Goal: Information Seeking & Learning: Learn about a topic

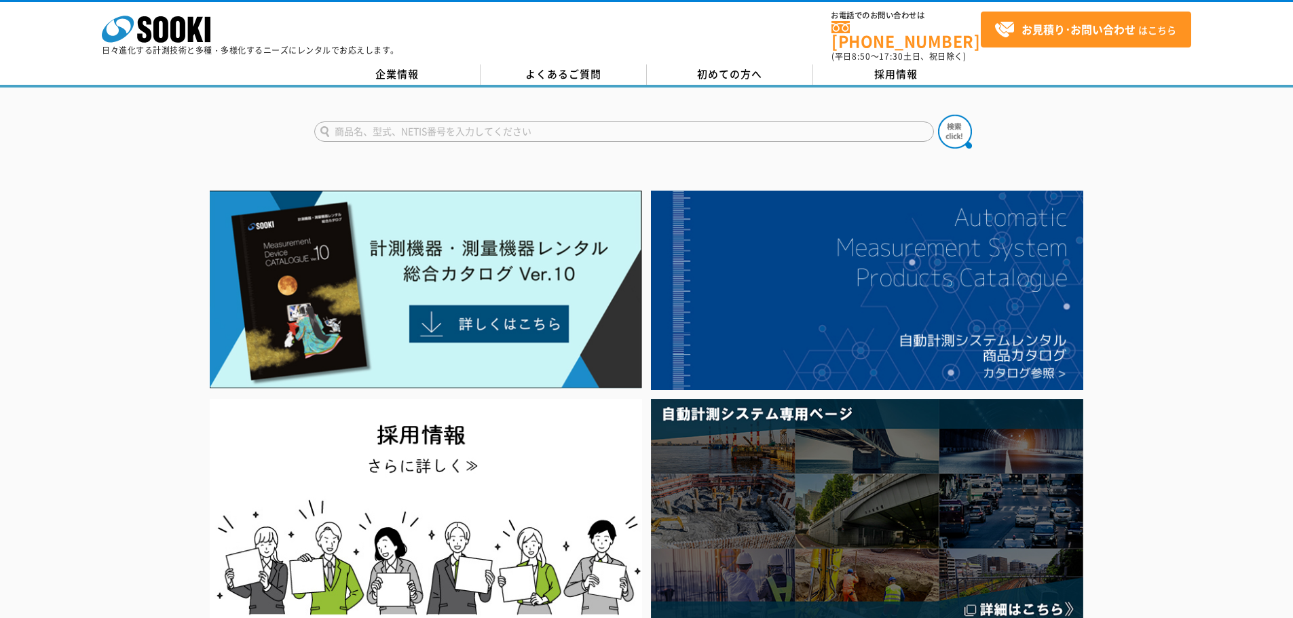
click at [569, 127] on input "text" at bounding box center [624, 131] width 620 height 20
type input "8939"
click at [938, 115] on button at bounding box center [955, 132] width 34 height 34
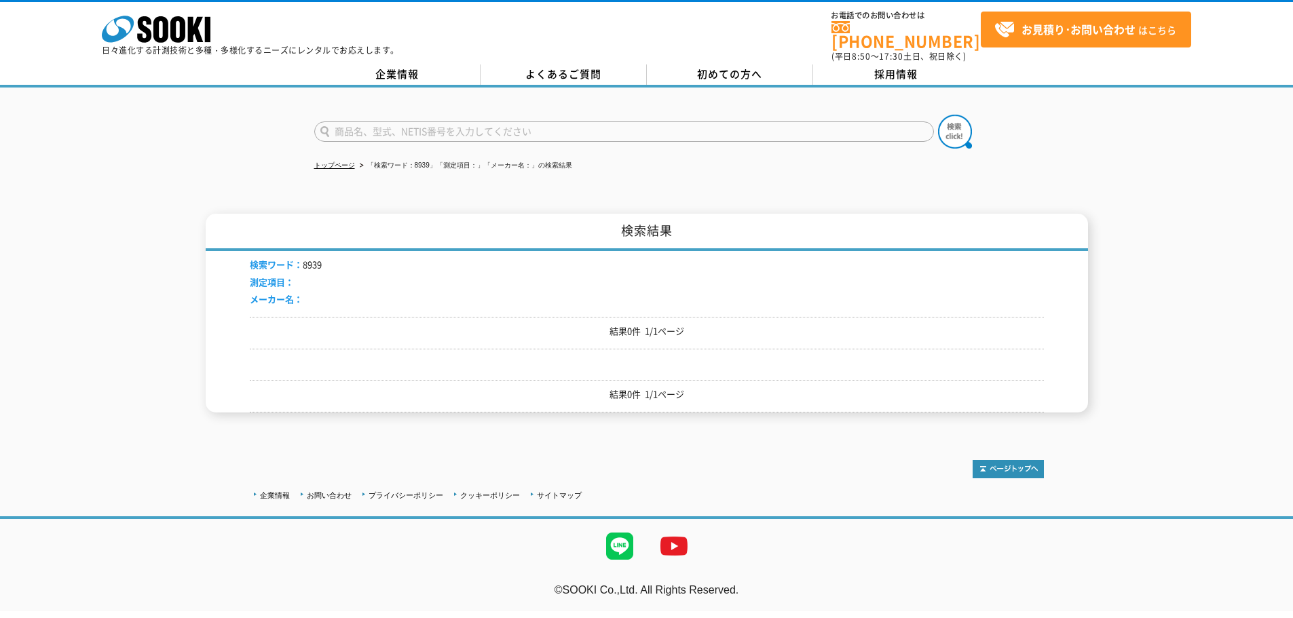
click at [544, 124] on input "text" at bounding box center [624, 131] width 620 height 20
type input "8835"
click at [938, 115] on button at bounding box center [955, 132] width 34 height 34
click at [531, 131] on input "text" at bounding box center [624, 131] width 620 height 20
type input "日置電機"
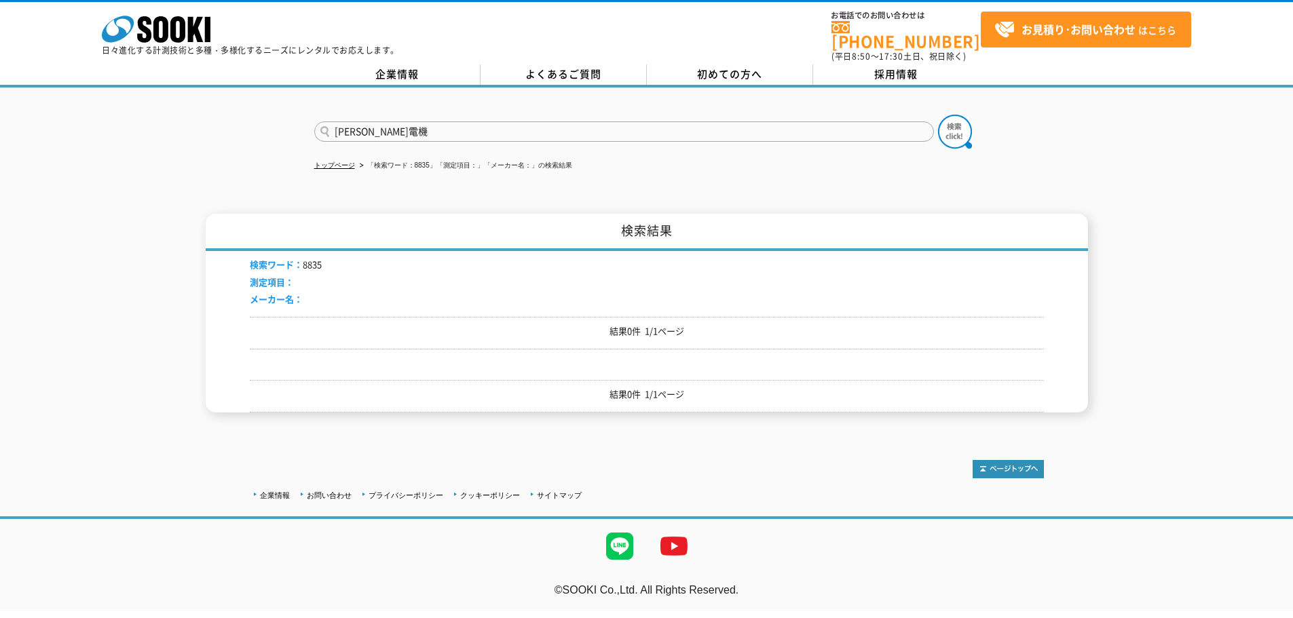
click at [938, 115] on button at bounding box center [955, 132] width 34 height 34
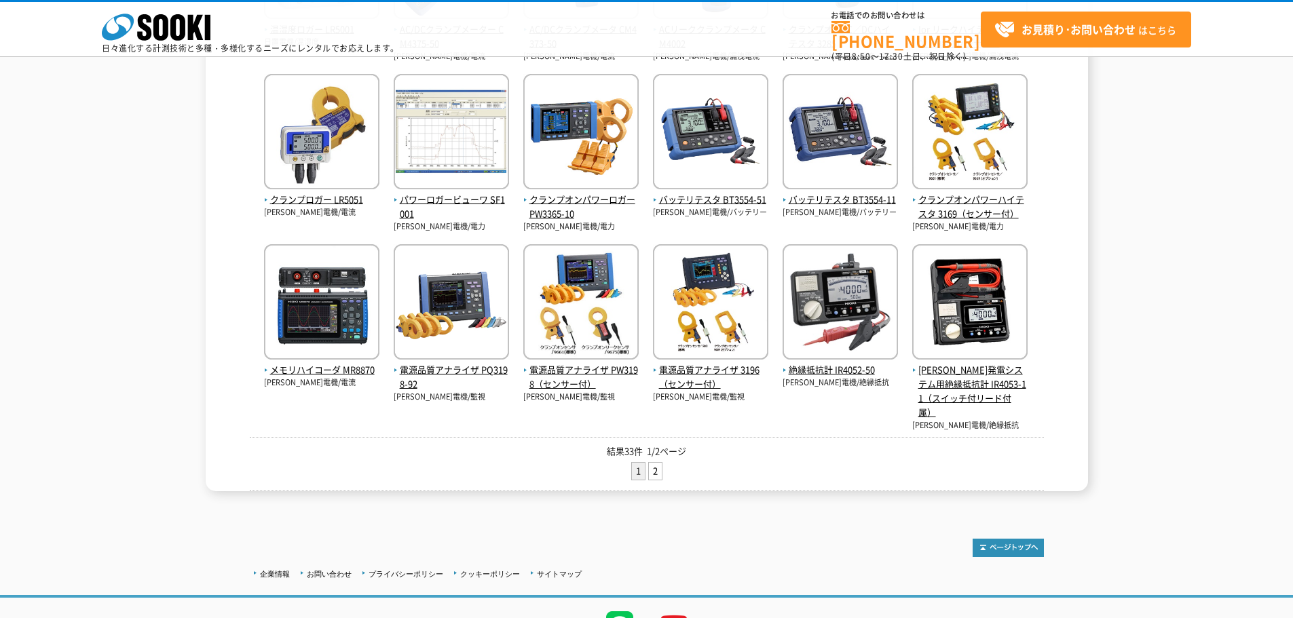
scroll to position [453, 0]
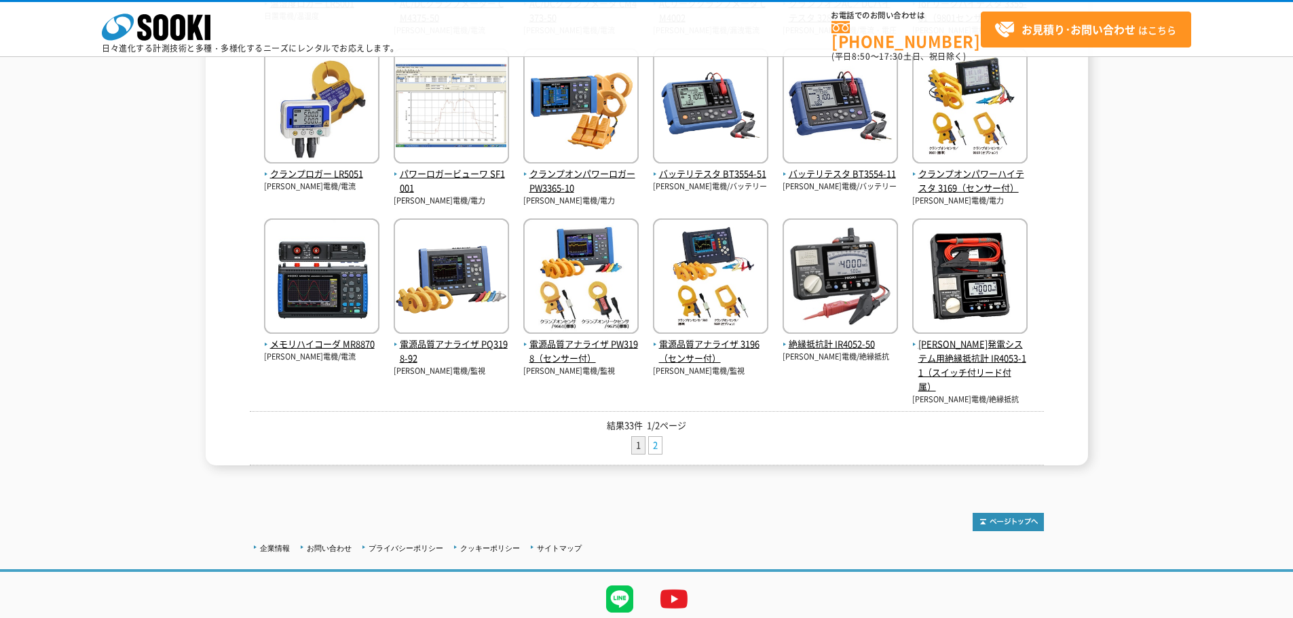
click at [656, 444] on link "2" at bounding box center [655, 445] width 13 height 17
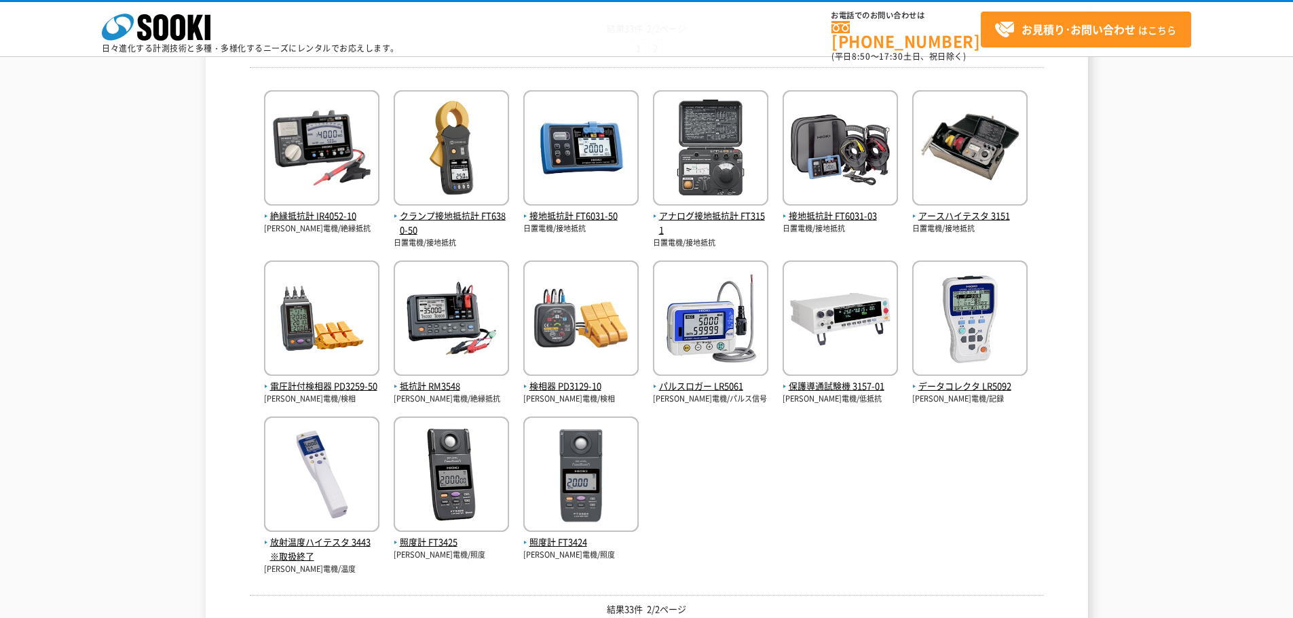
scroll to position [271, 0]
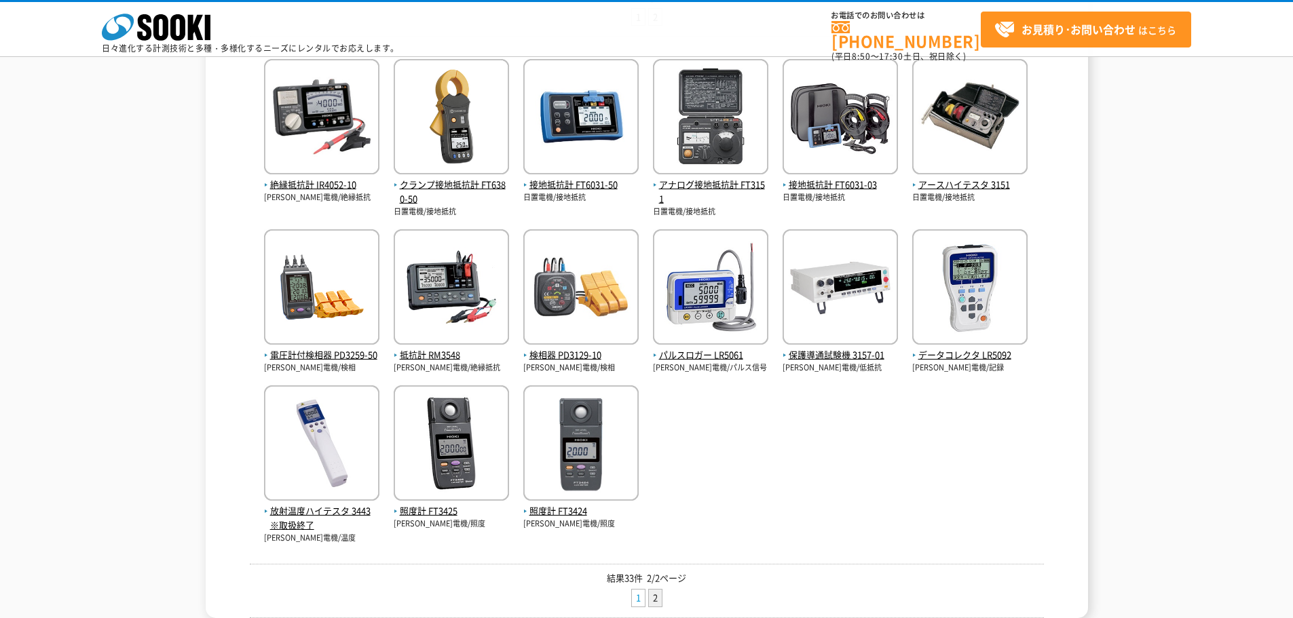
click at [632, 598] on link "1" at bounding box center [638, 598] width 13 height 17
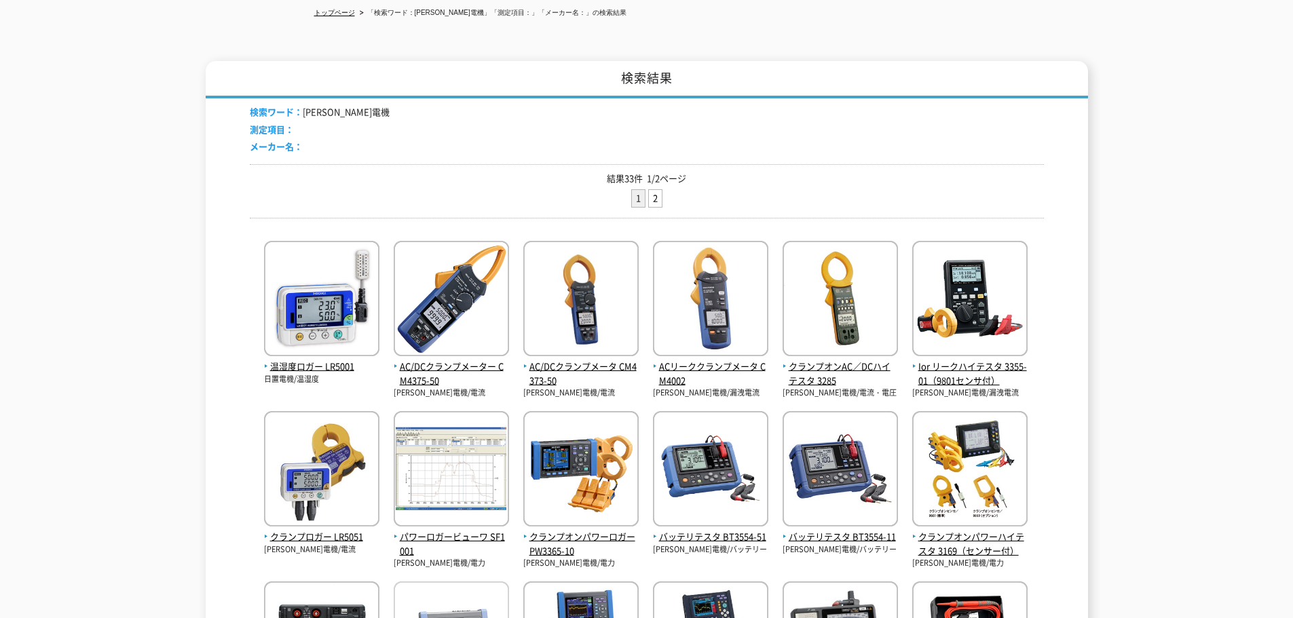
scroll to position [271, 0]
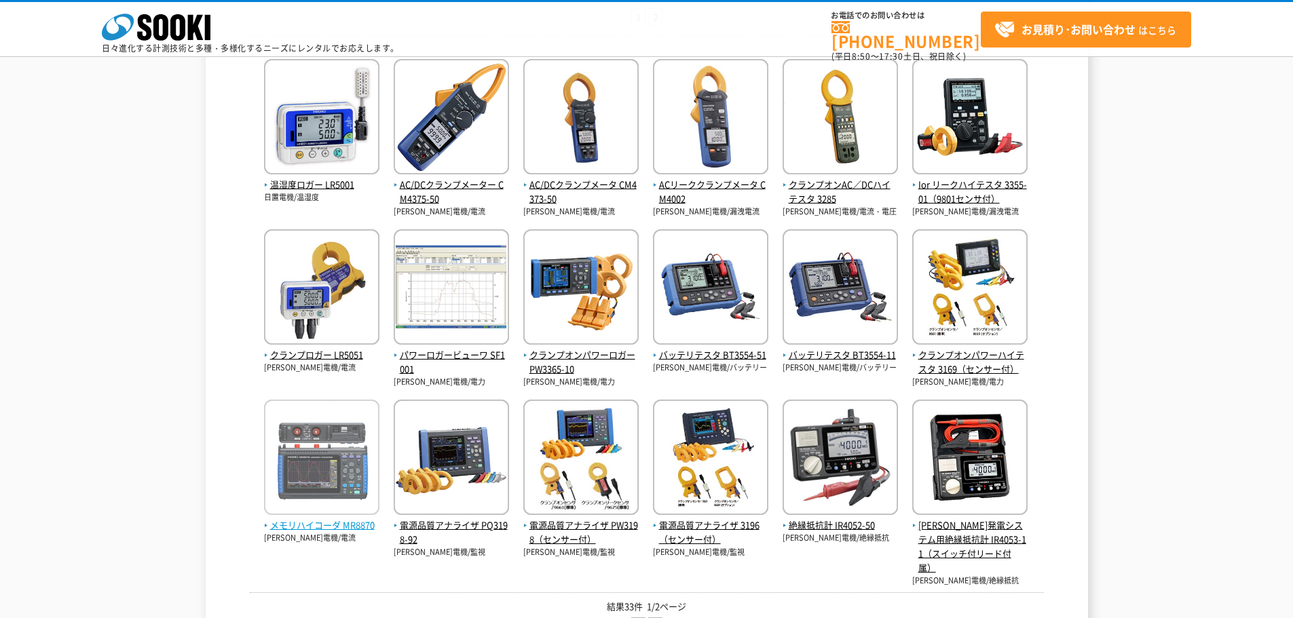
click at [305, 453] on img at bounding box center [321, 459] width 115 height 119
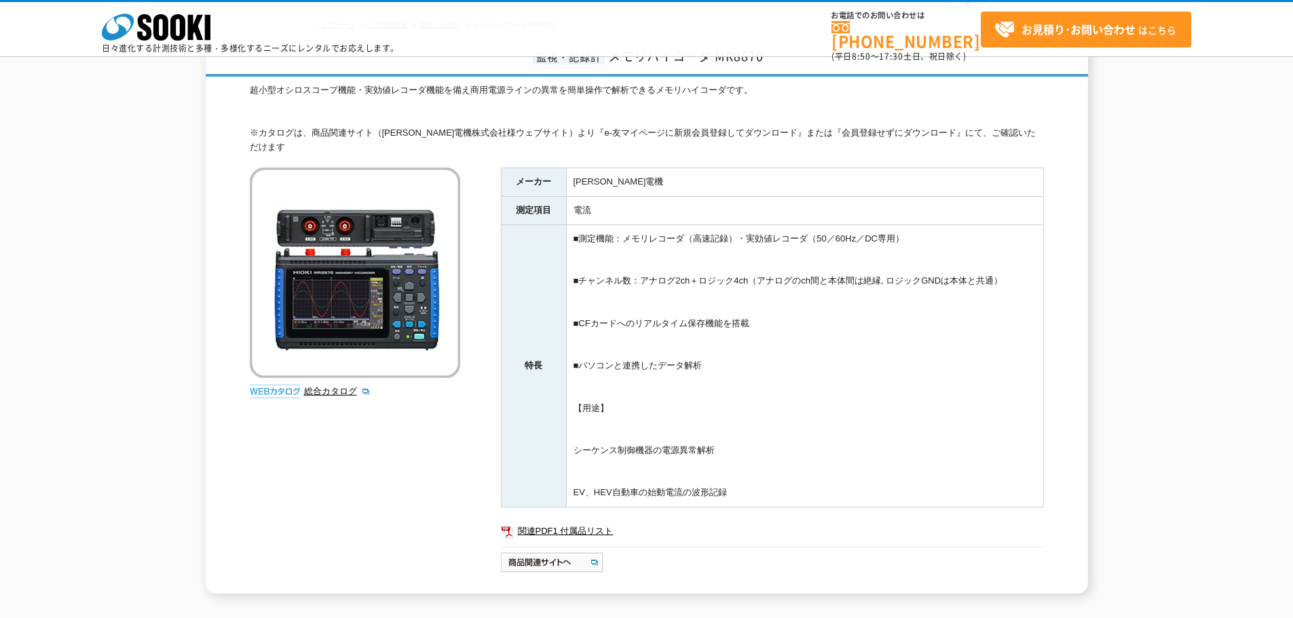
scroll to position [181, 0]
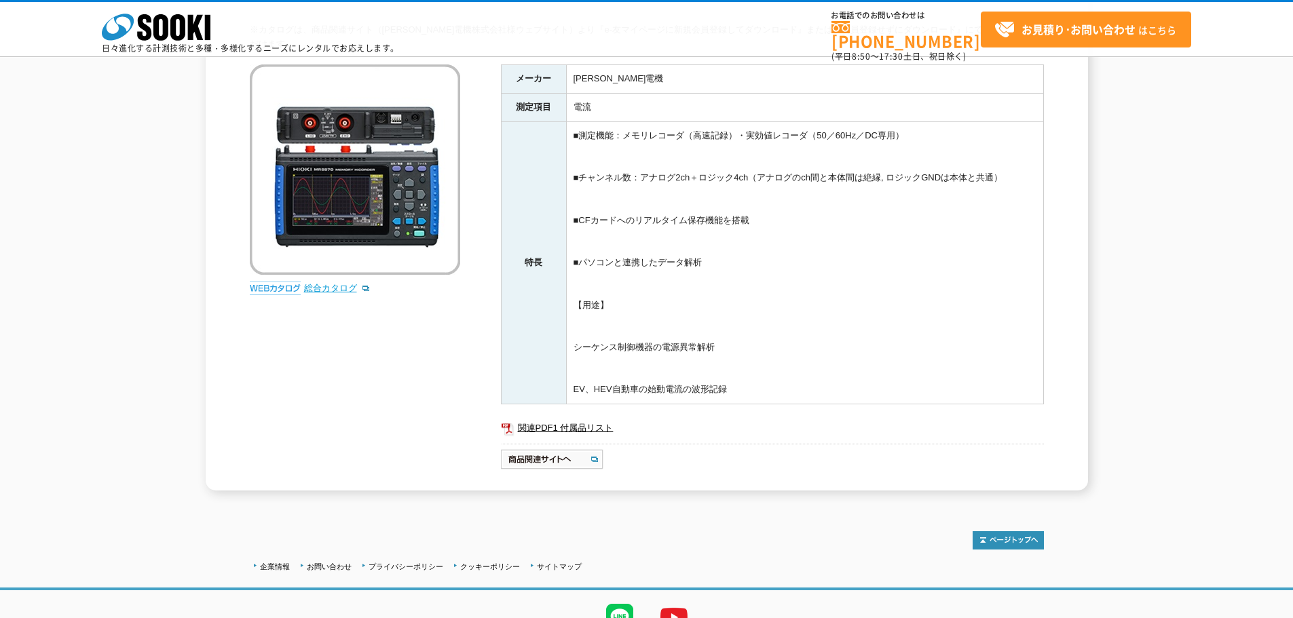
click at [321, 283] on link "総合カタログ" at bounding box center [337, 288] width 67 height 10
